Goal: Information Seeking & Learning: Learn about a topic

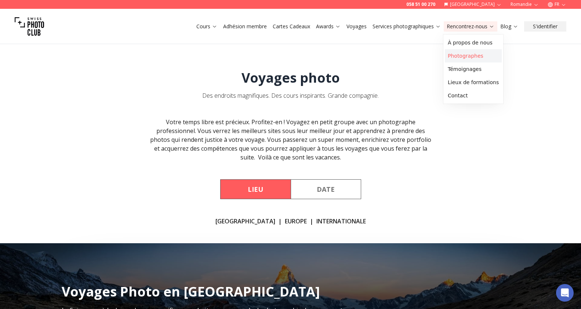
click at [470, 54] on link "Photographes" at bounding box center [473, 55] width 57 height 13
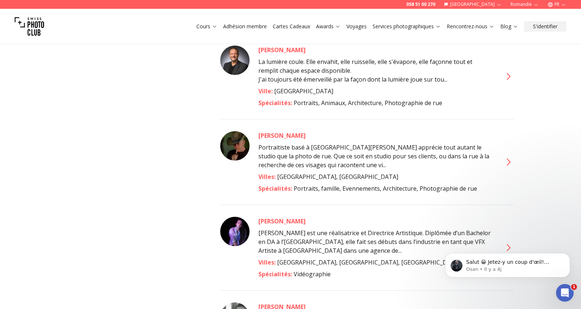
scroll to position [469, 0]
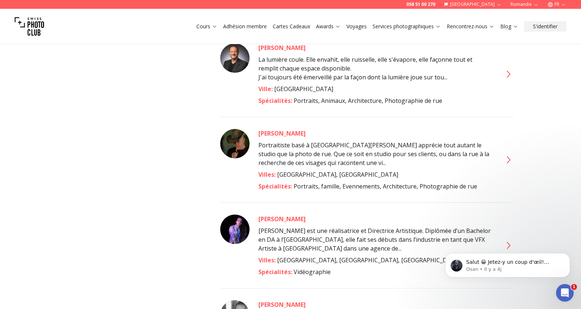
click at [510, 154] on icon at bounding box center [508, 160] width 12 height 12
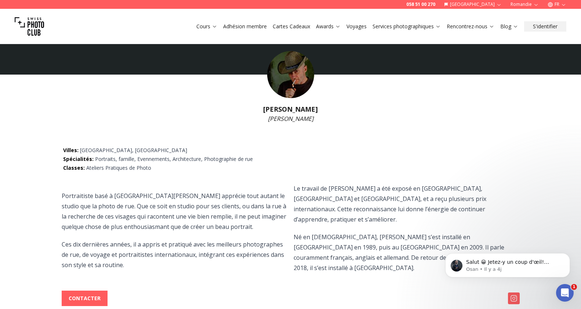
scroll to position [27, 0]
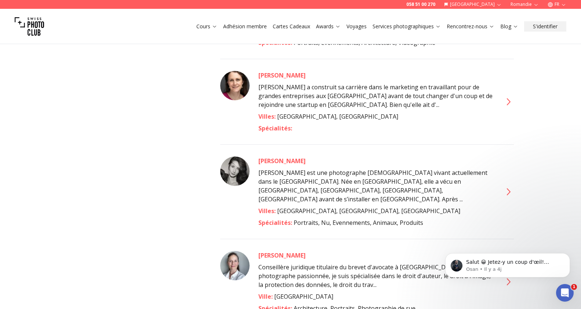
scroll to position [1760, 0]
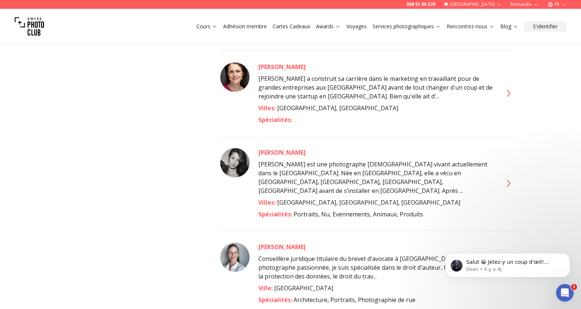
click at [508, 180] on icon at bounding box center [509, 183] width 4 height 7
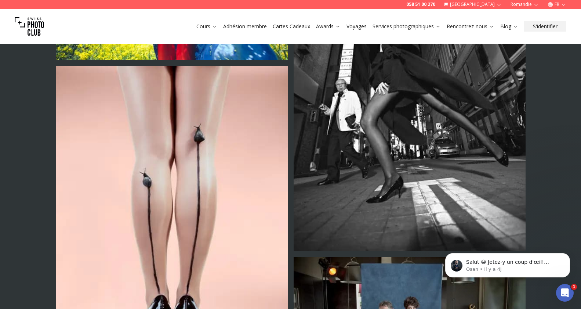
scroll to position [2109, 0]
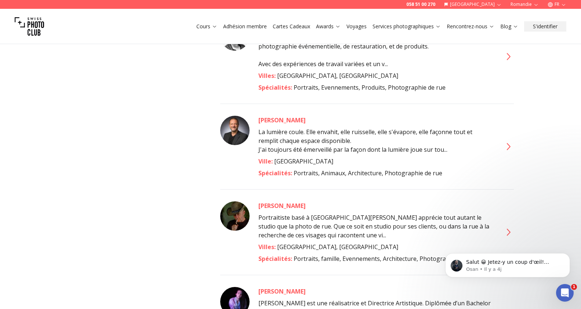
scroll to position [398, 0]
drag, startPoint x: 238, startPoint y: 117, endPoint x: 403, endPoint y: 120, distance: 165.3
click at [238, 117] on img at bounding box center [234, 129] width 29 height 29
click at [510, 140] on icon at bounding box center [508, 146] width 12 height 12
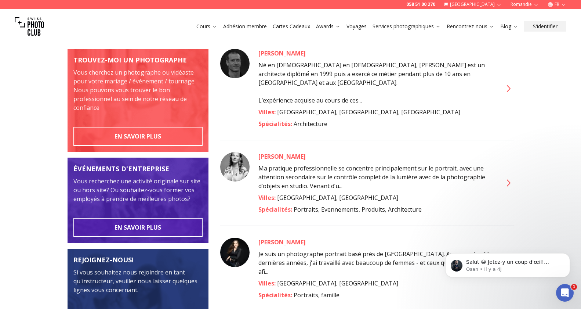
scroll to position [100, 0]
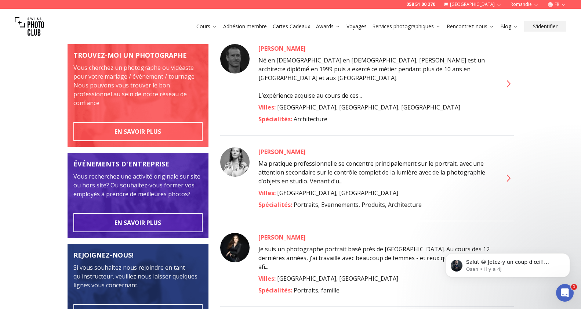
click at [508, 174] on icon at bounding box center [509, 177] width 4 height 7
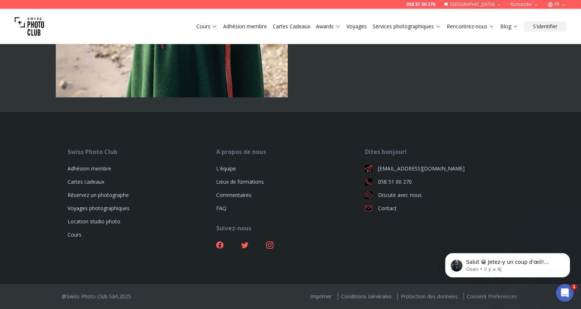
scroll to position [3163, 0]
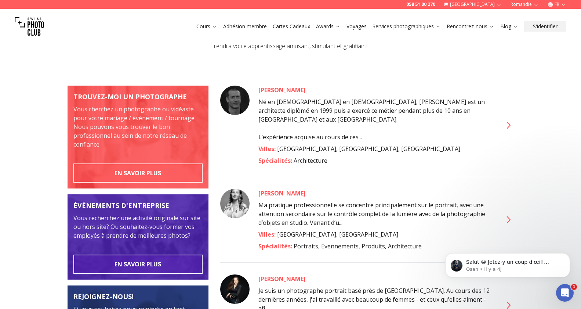
scroll to position [62, 0]
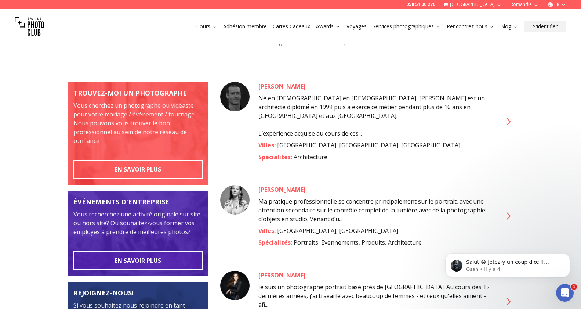
click at [510, 116] on icon at bounding box center [508, 122] width 12 height 12
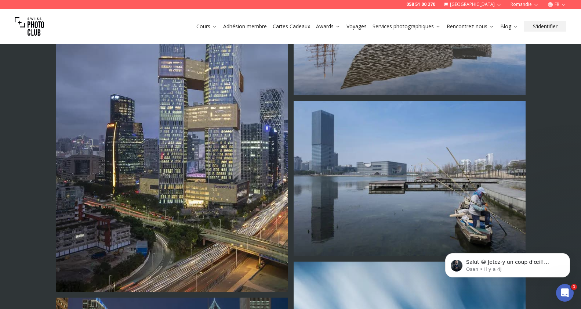
scroll to position [1657, 0]
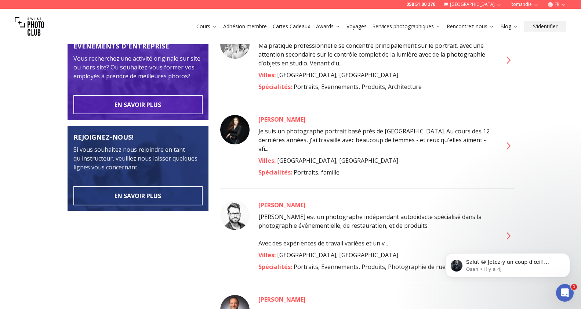
scroll to position [220, 0]
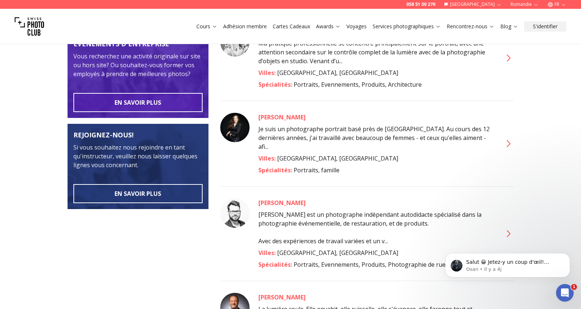
click at [508, 138] on icon at bounding box center [508, 144] width 12 height 12
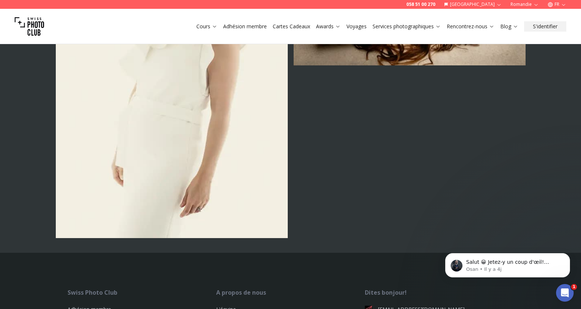
scroll to position [2538, 0]
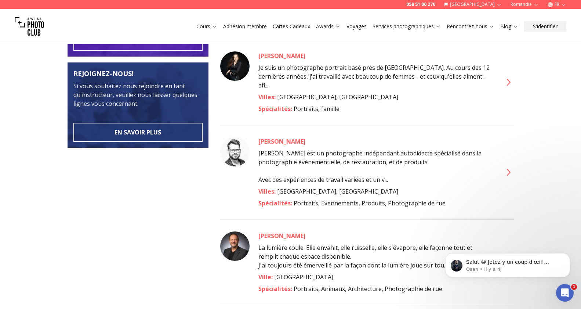
scroll to position [282, 0]
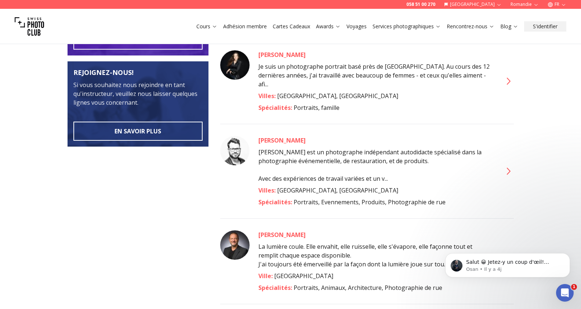
click at [510, 165] on icon at bounding box center [508, 171] width 12 height 12
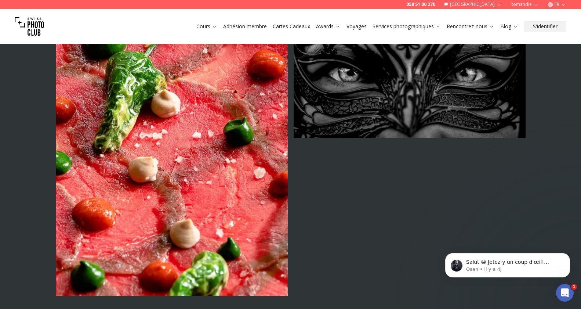
scroll to position [1701, 0]
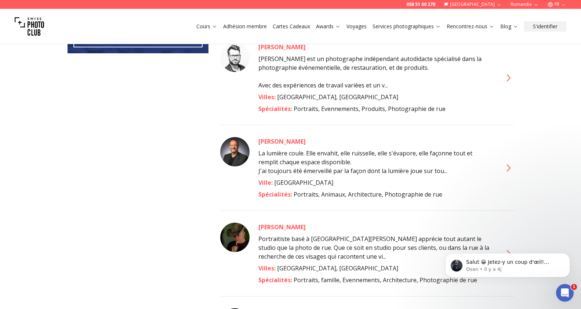
scroll to position [387, 0]
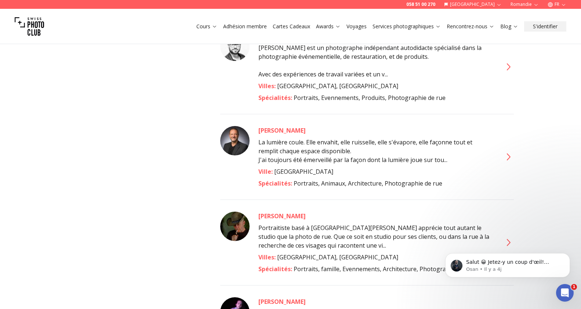
click at [507, 151] on icon at bounding box center [508, 157] width 12 height 12
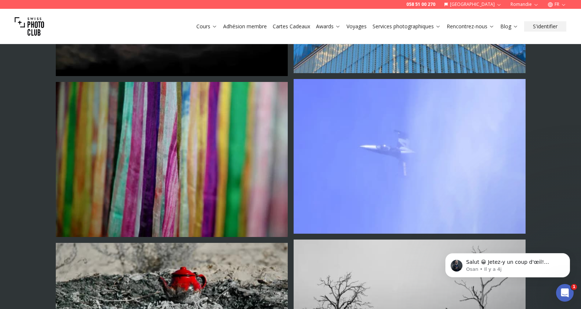
scroll to position [1004, 0]
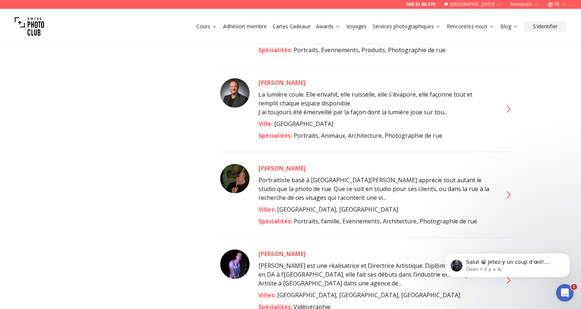
scroll to position [437, 0]
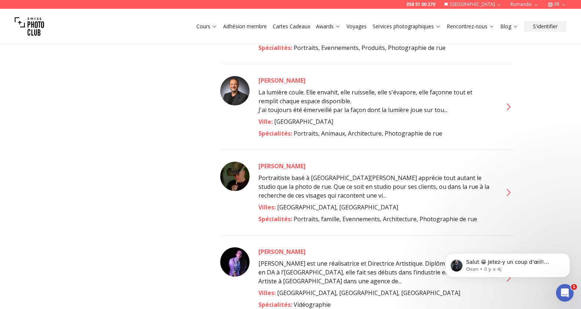
click at [510, 187] on icon at bounding box center [508, 193] width 12 height 12
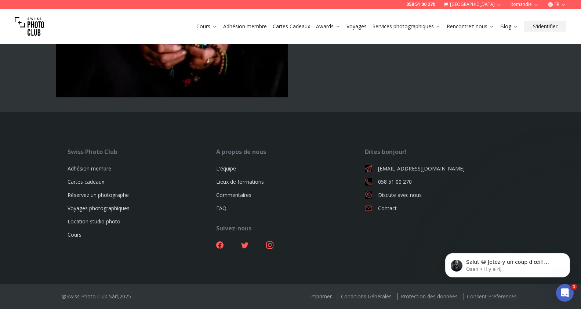
scroll to position [2829, 0]
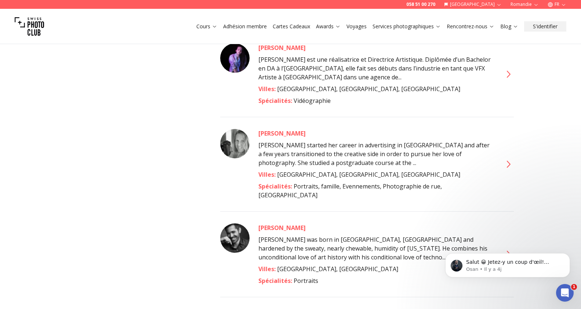
scroll to position [643, 0]
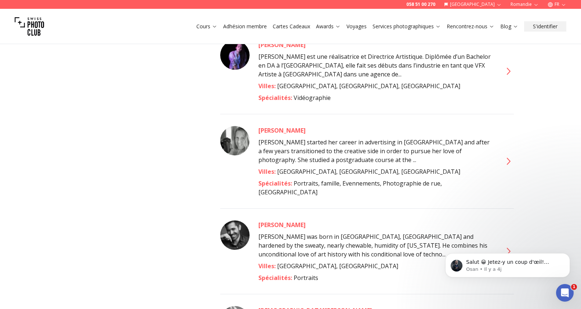
click at [509, 155] on icon at bounding box center [508, 161] width 12 height 12
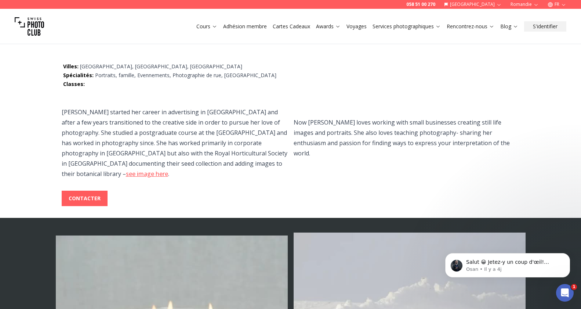
scroll to position [88, 0]
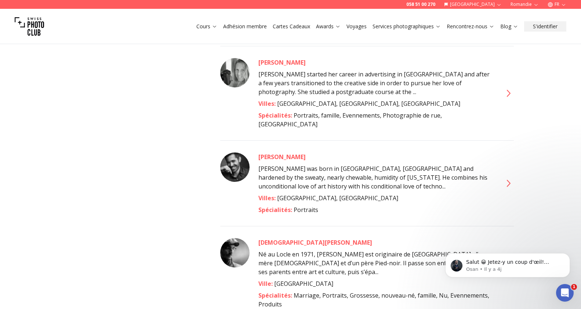
scroll to position [713, 0]
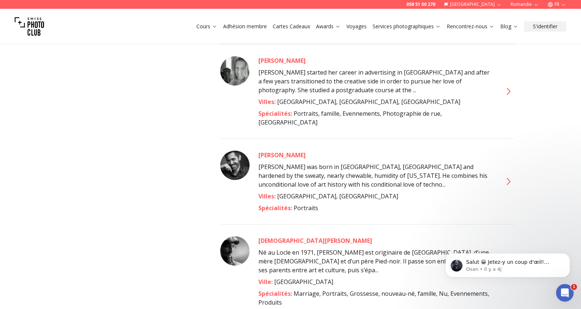
click at [508, 176] on icon at bounding box center [508, 182] width 12 height 12
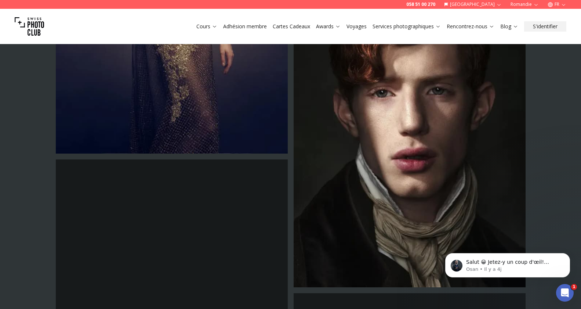
scroll to position [950, 0]
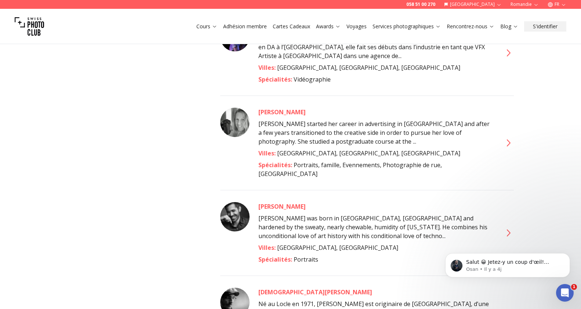
scroll to position [677, 0]
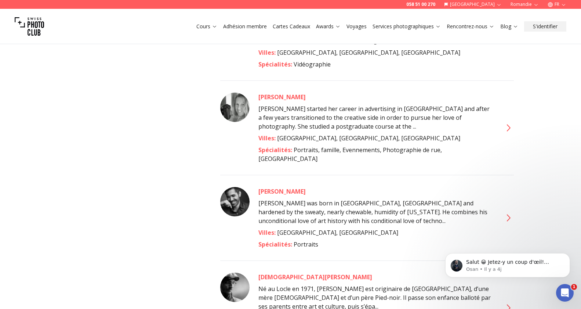
click at [511, 212] on icon at bounding box center [508, 218] width 12 height 12
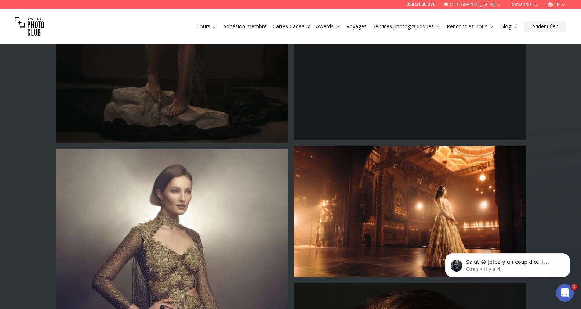
scroll to position [722, 0]
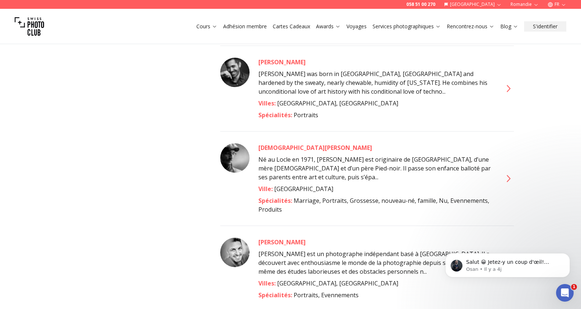
scroll to position [809, 0]
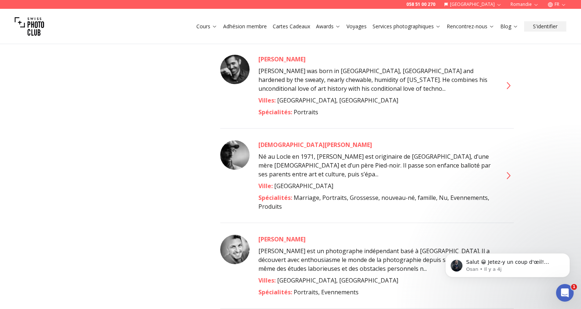
click at [510, 170] on icon at bounding box center [508, 176] width 12 height 12
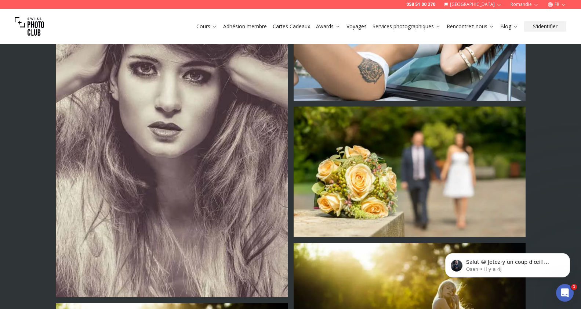
scroll to position [2190, 0]
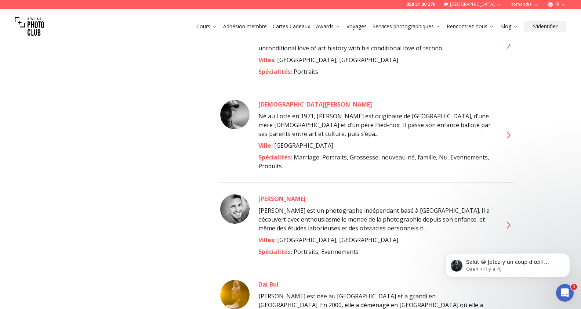
scroll to position [882, 0]
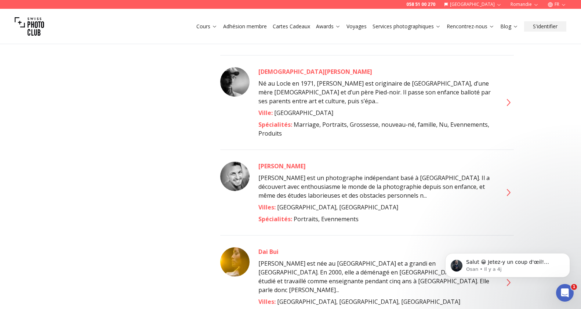
click at [507, 189] on icon at bounding box center [509, 192] width 4 height 7
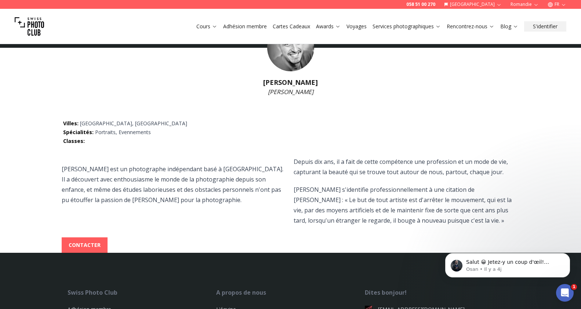
scroll to position [43, 0]
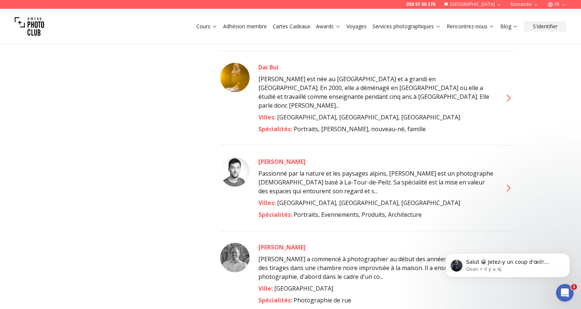
scroll to position [1080, 0]
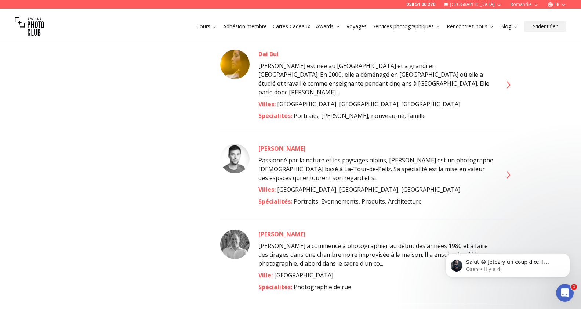
click at [506, 169] on icon at bounding box center [508, 175] width 12 height 12
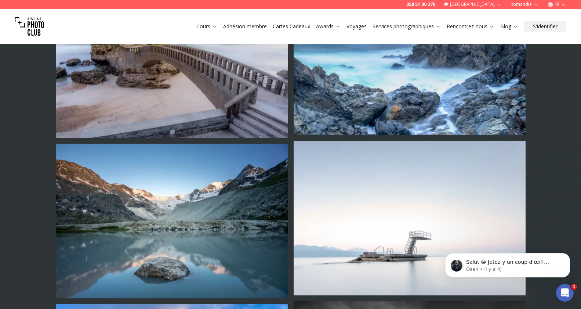
scroll to position [1391, 0]
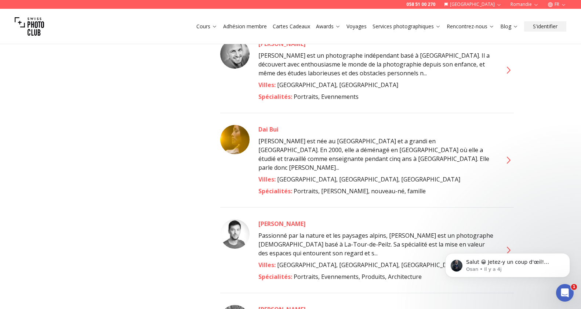
scroll to position [1007, 0]
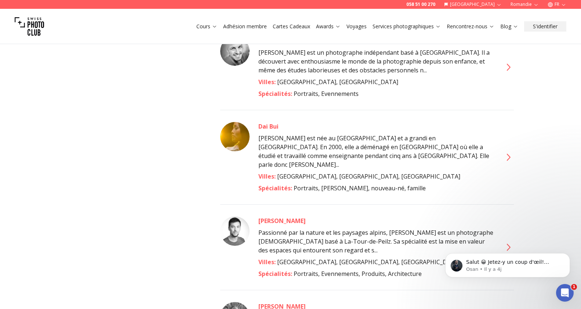
click at [508, 151] on icon at bounding box center [508, 157] width 12 height 12
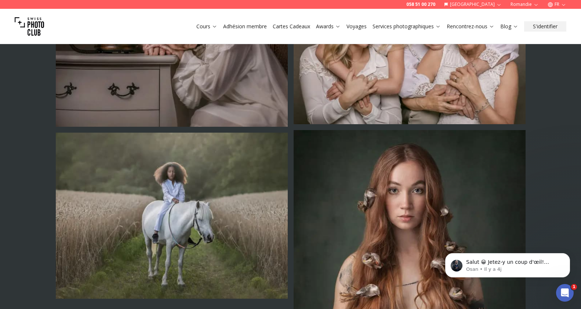
scroll to position [2152, 0]
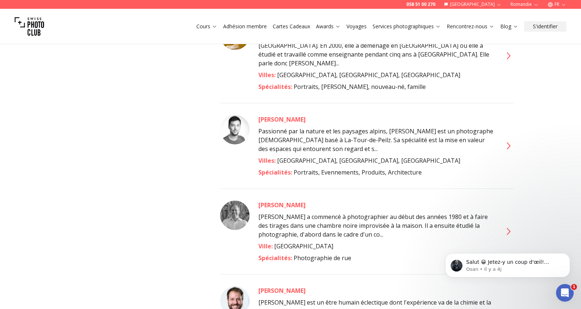
scroll to position [1110, 0]
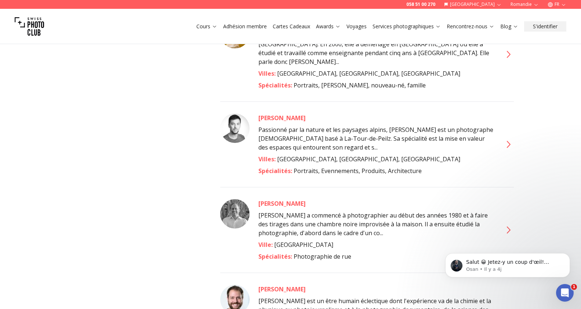
click at [509, 224] on icon at bounding box center [508, 230] width 12 height 12
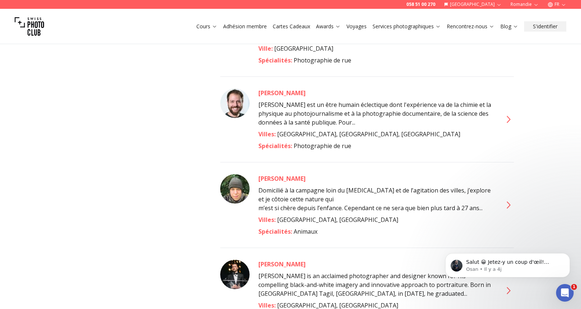
scroll to position [1307, 0]
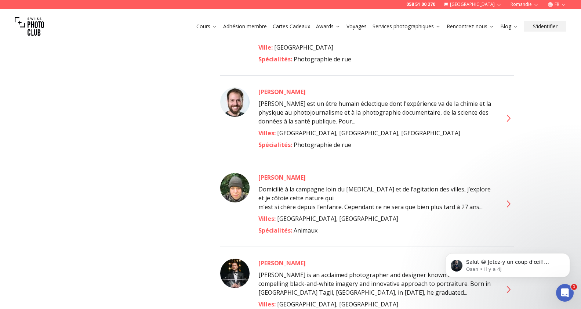
click at [508, 200] on icon at bounding box center [509, 203] width 4 height 7
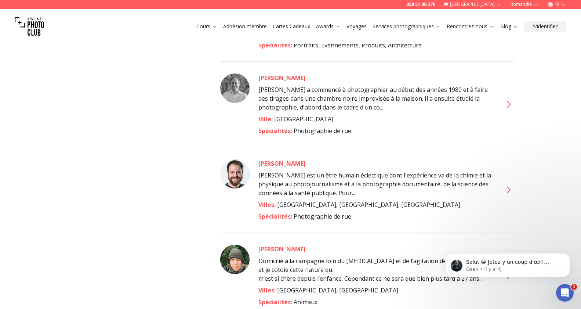
scroll to position [1238, 0]
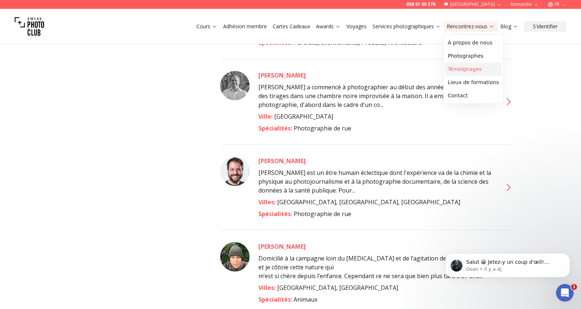
click at [469, 70] on link "Témoignages" at bounding box center [473, 68] width 57 height 13
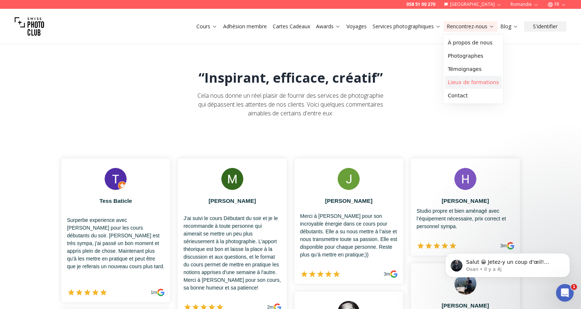
click at [467, 82] on link "Lieux de formations" at bounding box center [473, 82] width 57 height 13
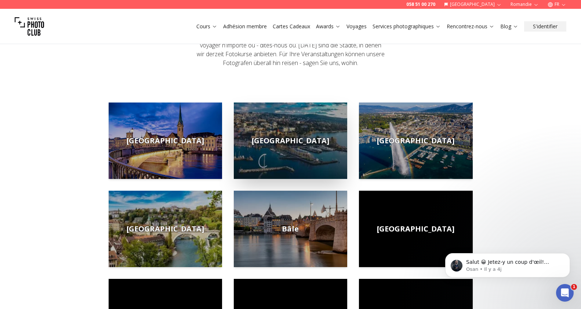
scroll to position [78, 0]
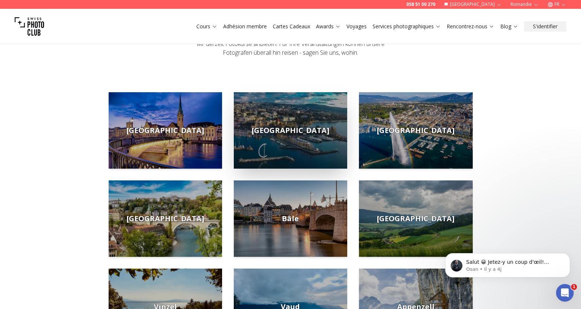
click at [297, 132] on span "[GEOGRAPHIC_DATA]" at bounding box center [290, 130] width 77 height 10
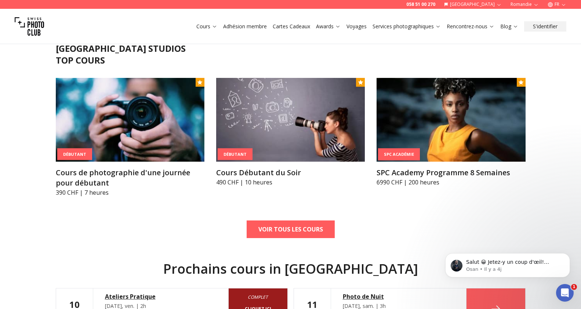
scroll to position [182, 0]
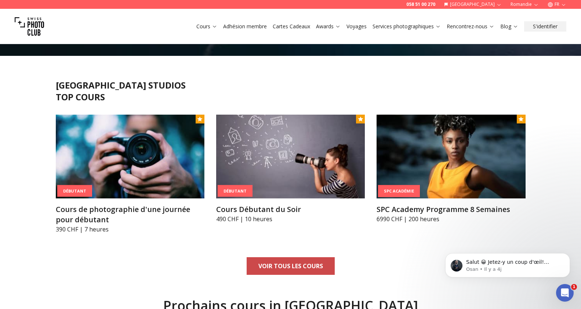
click at [295, 265] on b "VOIR TOUS LES COURS" at bounding box center [291, 265] width 65 height 9
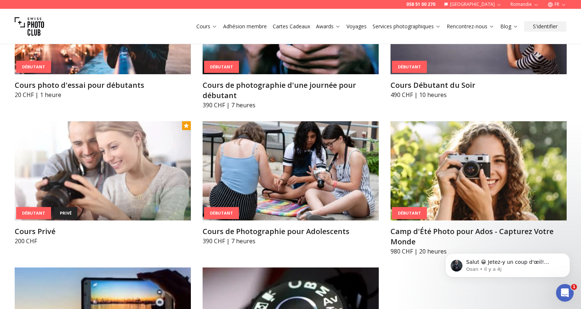
scroll to position [450, 0]
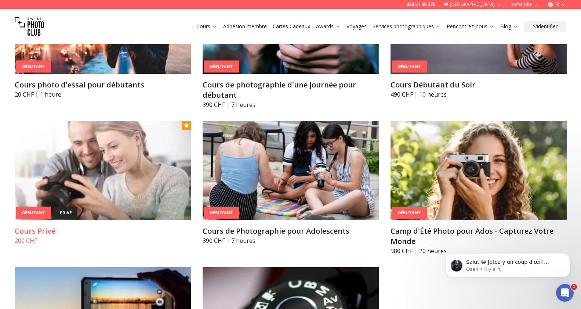
click at [69, 172] on img at bounding box center [103, 170] width 176 height 99
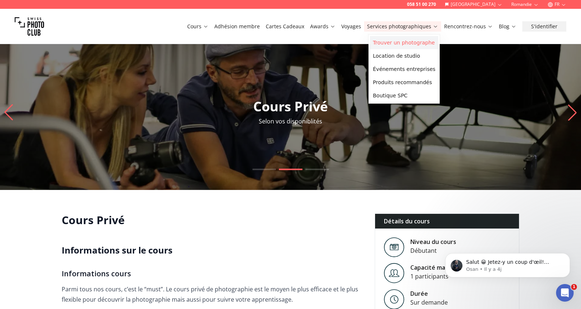
click at [412, 41] on link "Trouver un photographe" at bounding box center [404, 42] width 68 height 13
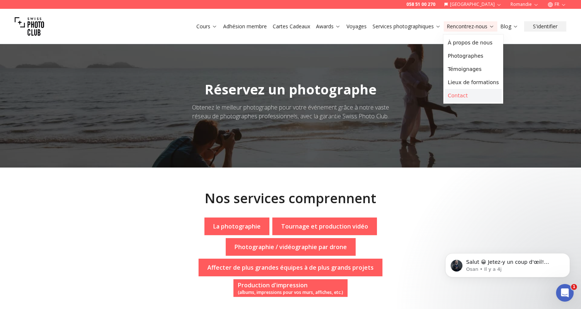
click at [465, 95] on link "Contact" at bounding box center [473, 95] width 57 height 13
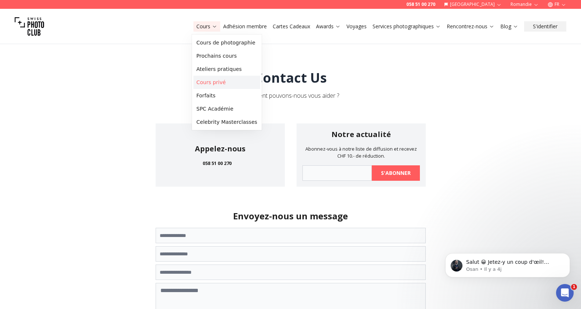
click at [217, 83] on link "Cours privé" at bounding box center [227, 82] width 67 height 13
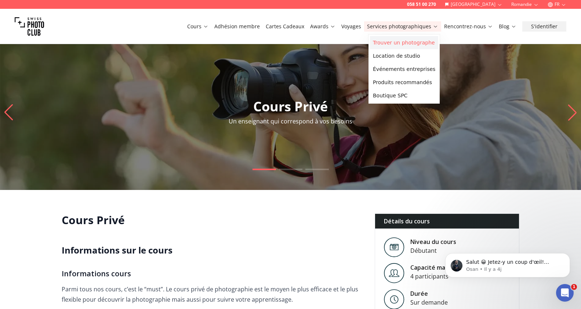
click at [410, 41] on link "Trouver un photographe" at bounding box center [404, 42] width 68 height 13
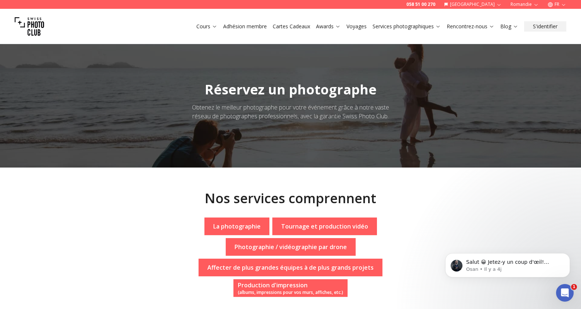
scroll to position [3, 0]
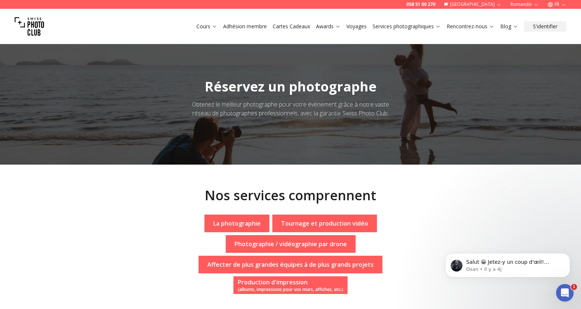
click at [353, 26] on link "Voyages" at bounding box center [357, 26] width 20 height 7
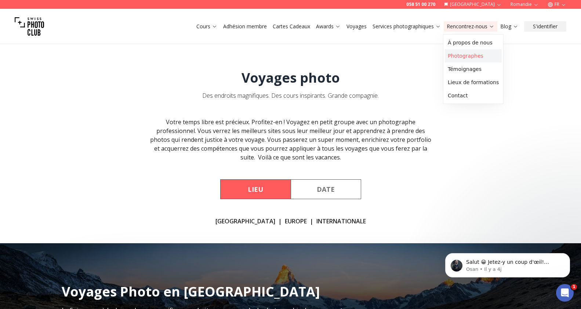
click at [466, 57] on link "Photographes" at bounding box center [473, 55] width 57 height 13
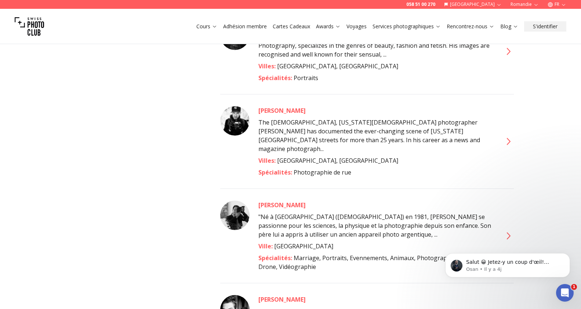
scroll to position [2777, 0]
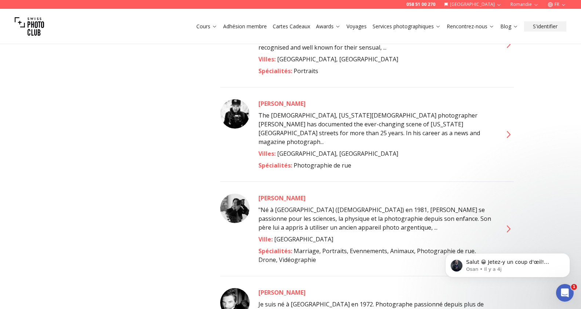
click at [509, 223] on icon at bounding box center [508, 229] width 12 height 12
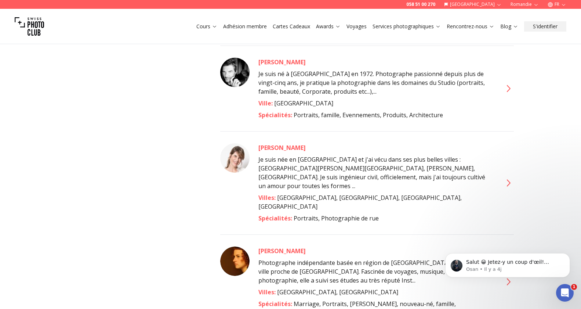
scroll to position [3011, 0]
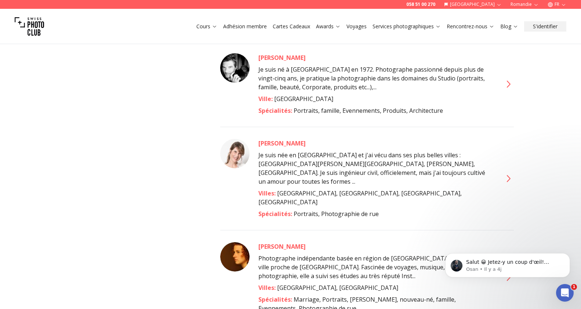
click at [512, 271] on icon at bounding box center [508, 277] width 12 height 12
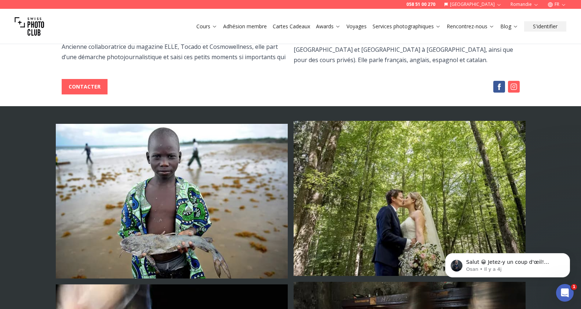
scroll to position [235, 0]
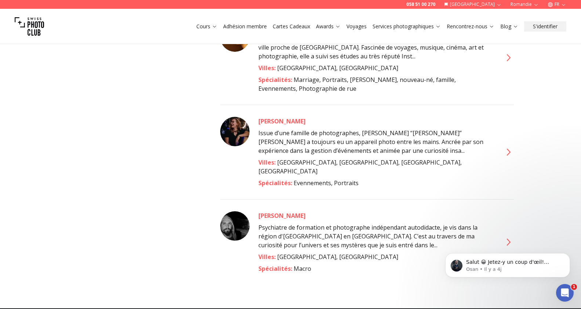
scroll to position [3230, 0]
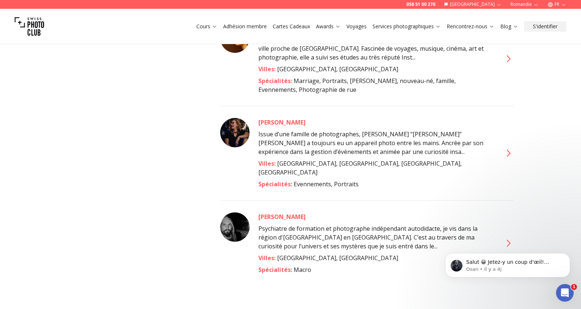
click at [509, 237] on icon at bounding box center [508, 243] width 12 height 12
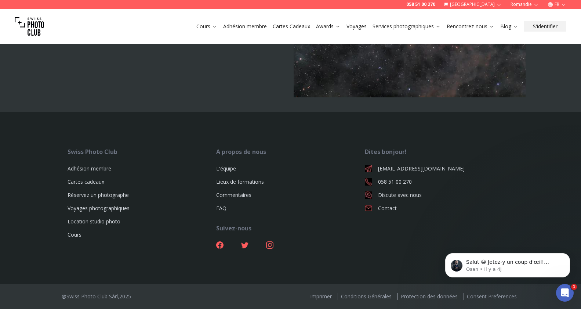
scroll to position [2731, 0]
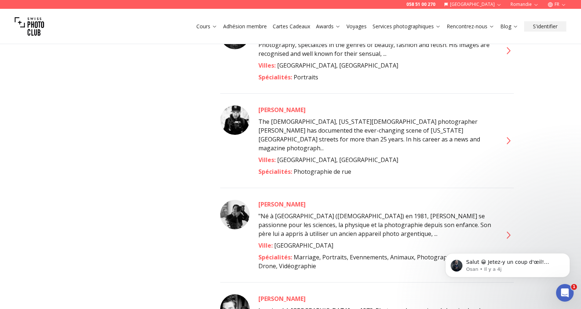
scroll to position [2770, 0]
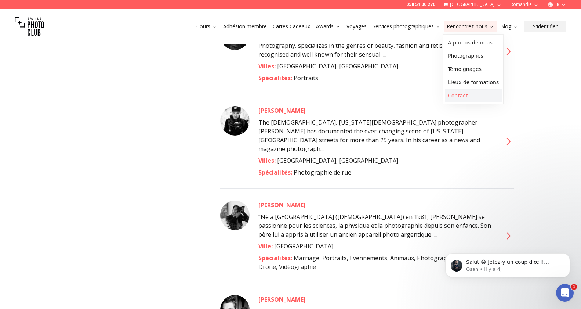
click at [461, 92] on link "Contact" at bounding box center [473, 95] width 57 height 13
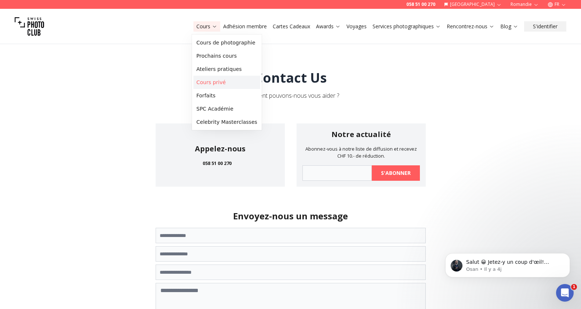
click at [208, 82] on link "Cours privé" at bounding box center [227, 82] width 67 height 13
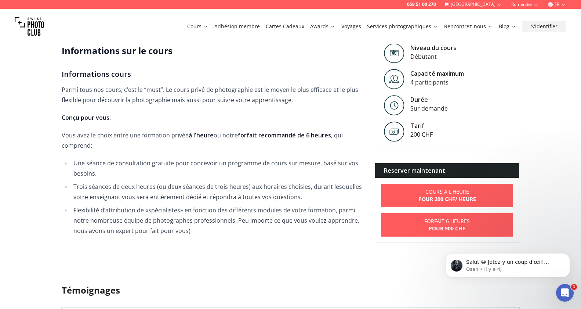
scroll to position [197, 0]
